Goal: Check status

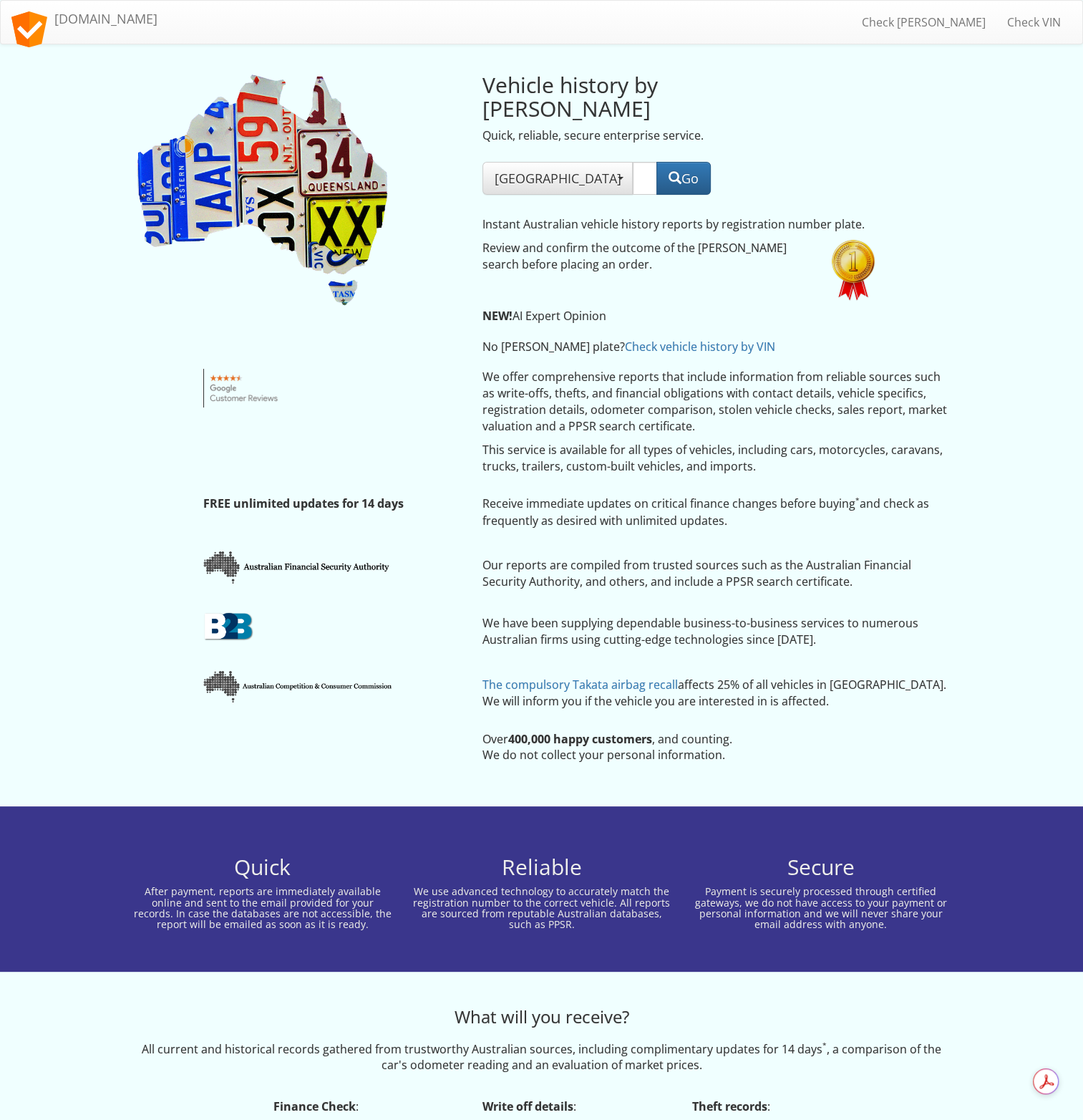
click at [633, 162] on input "text" at bounding box center [645, 178] width 25 height 33
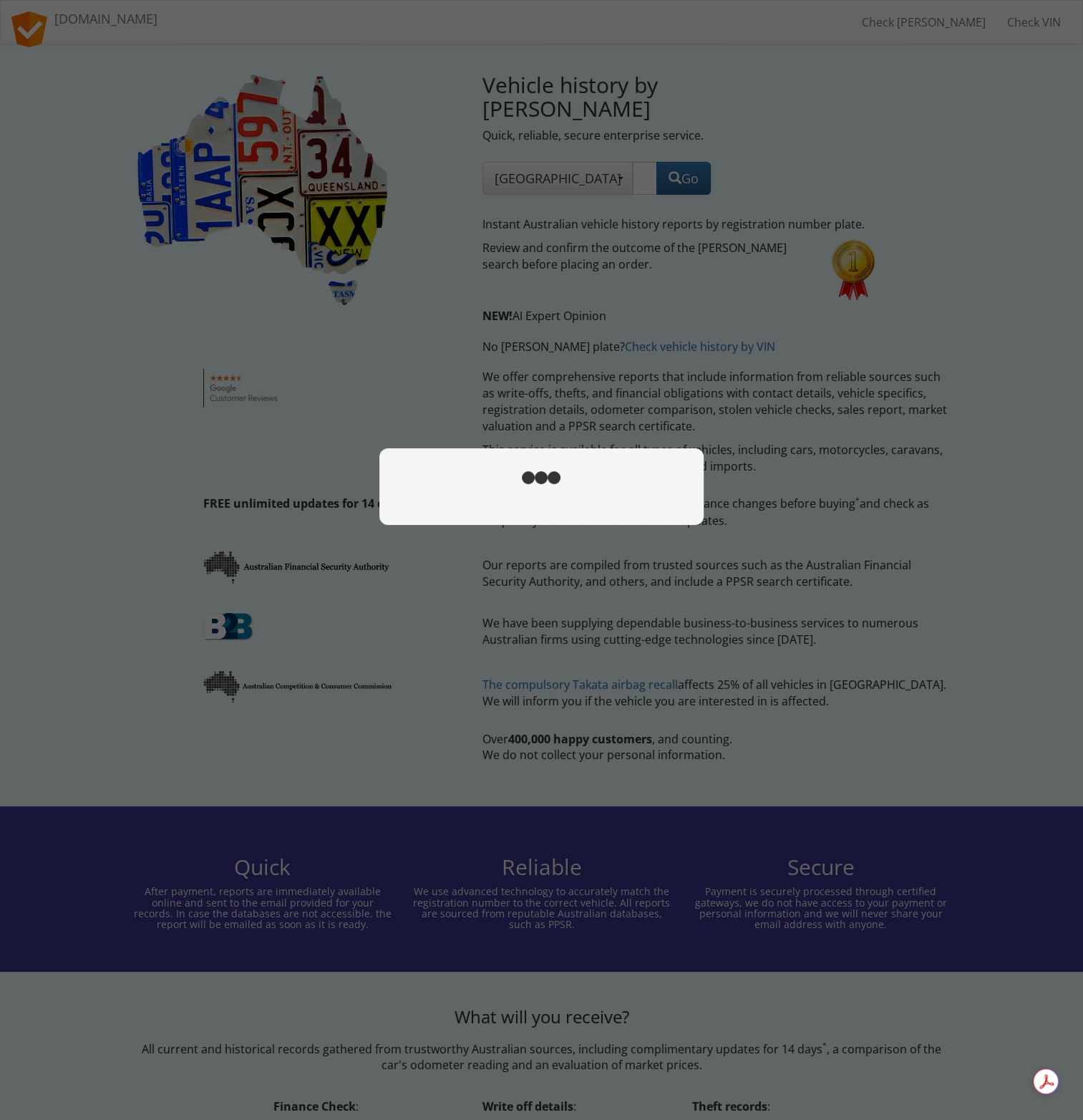
type input "1up7pr"
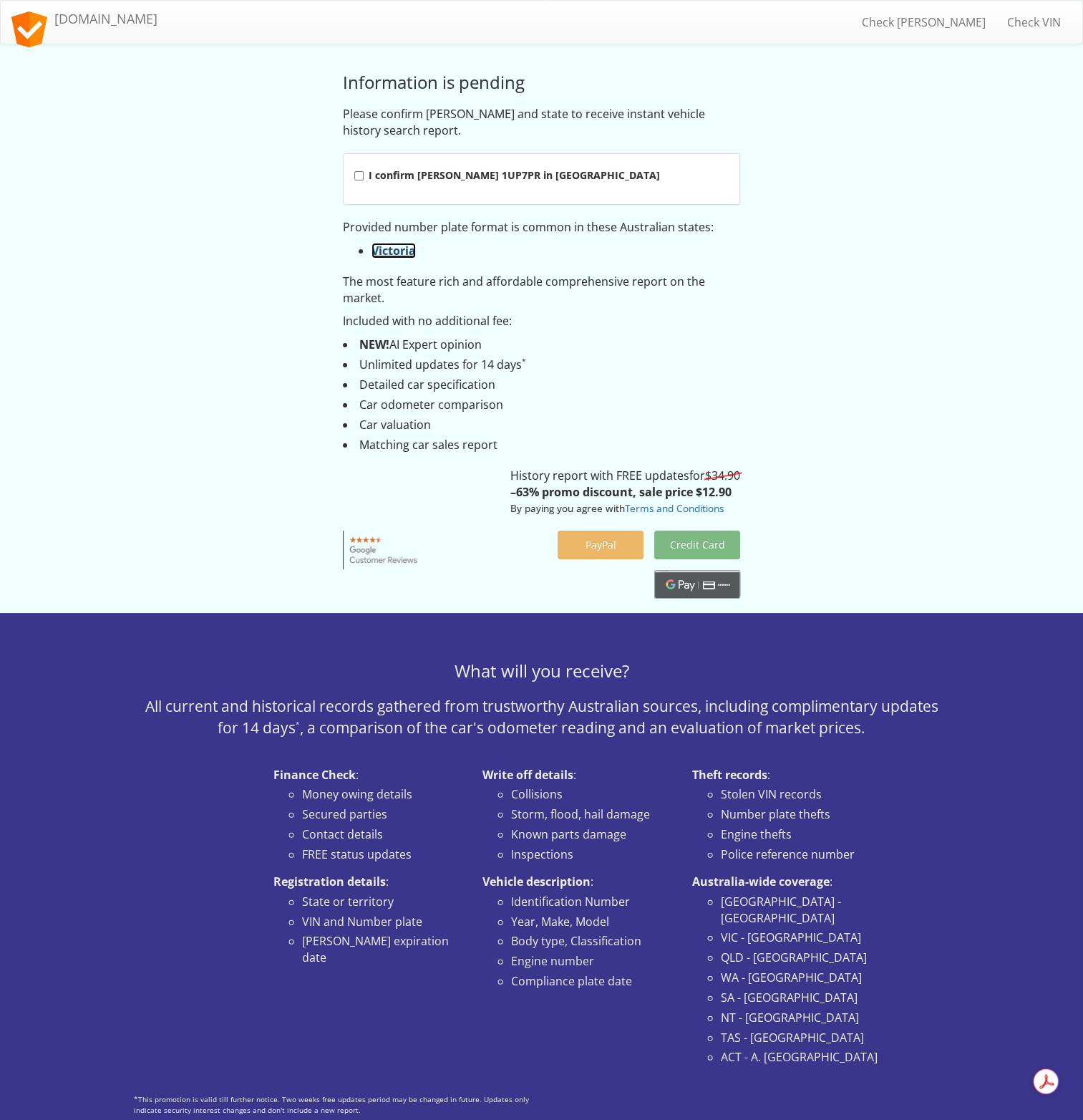
click at [401, 244] on link "Victoria" at bounding box center [393, 251] width 44 height 16
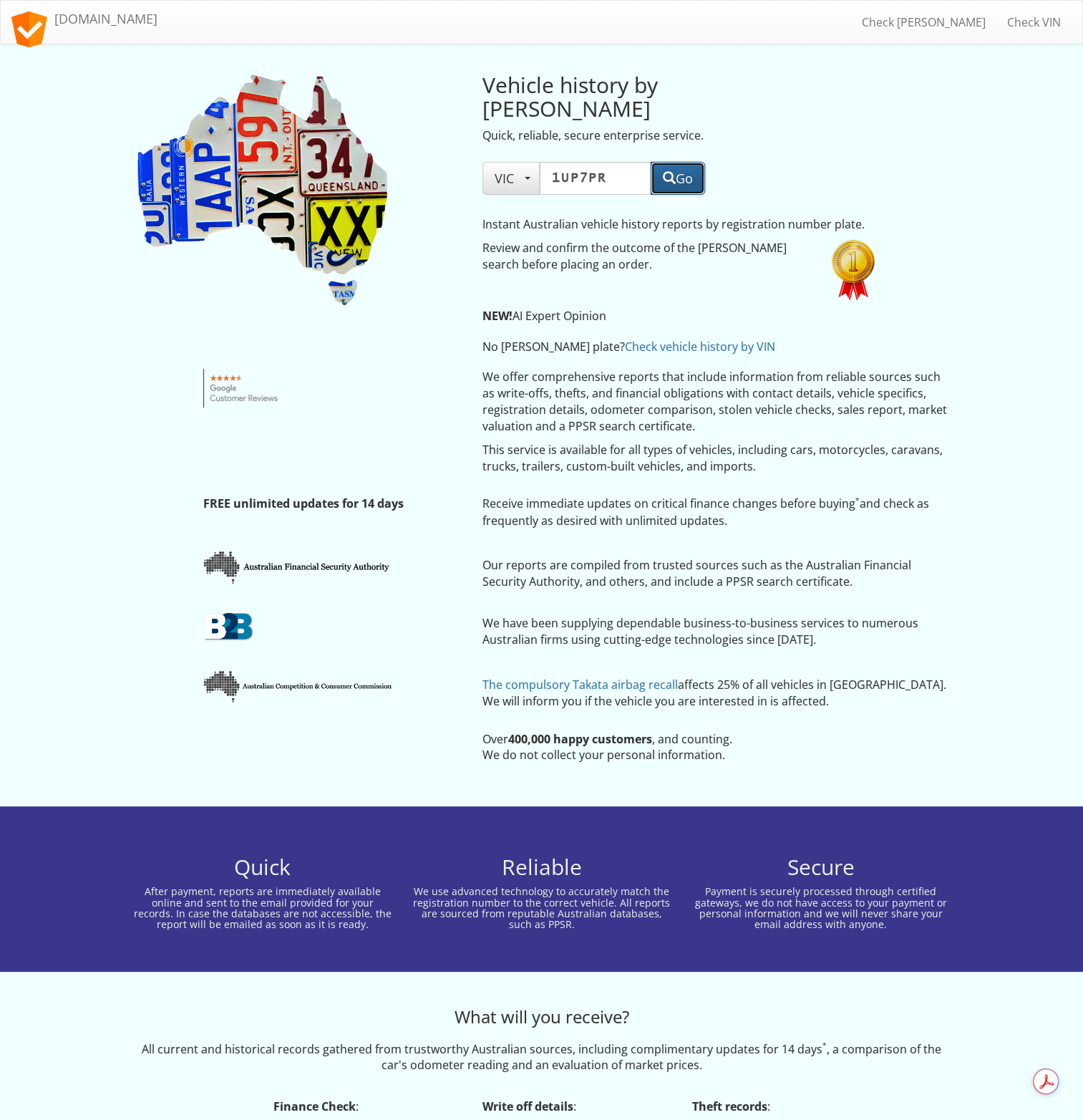
click at [662, 164] on button "Go" at bounding box center [678, 178] width 55 height 33
